Goal: Transaction & Acquisition: Register for event/course

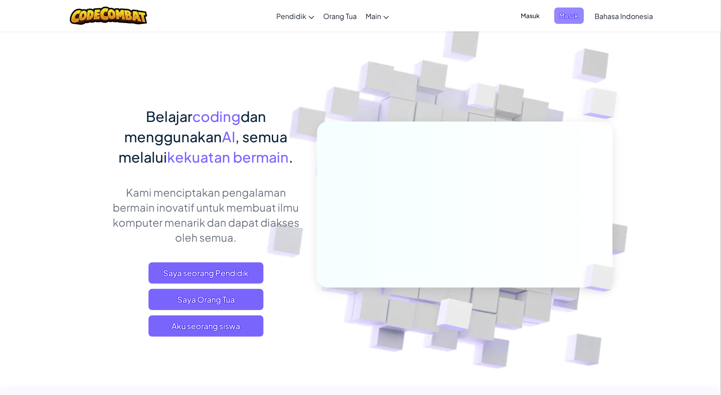
drag, startPoint x: 0, startPoint y: 0, endPoint x: 569, endPoint y: 17, distance: 569.2
click at [569, 17] on span "Masuk" at bounding box center [569, 16] width 30 height 16
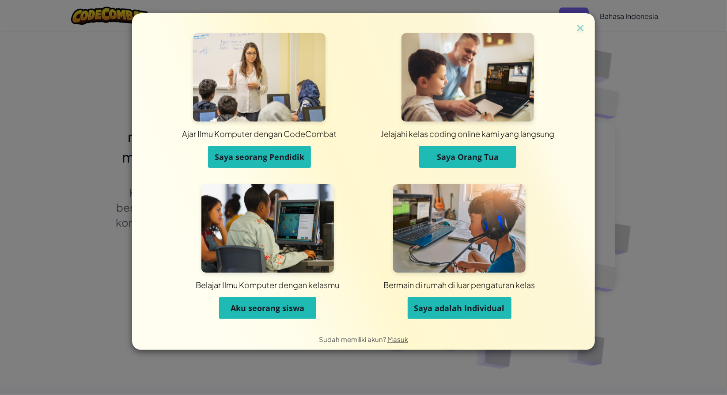
click at [288, 160] on span "Saya seorang Pendidik" at bounding box center [260, 157] width 90 height 11
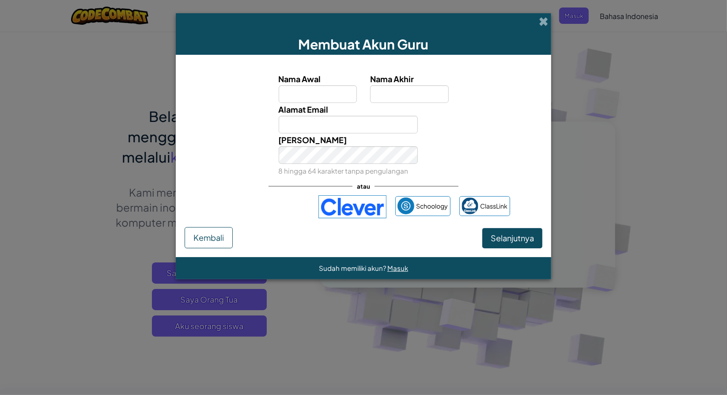
click at [401, 272] on div "Sudah memiliki akun? [GEOGRAPHIC_DATA]" at bounding box center [363, 267] width 89 height 11
click at [401, 270] on span "Masuk" at bounding box center [397, 268] width 21 height 8
